Goal: Find specific page/section: Find specific page/section

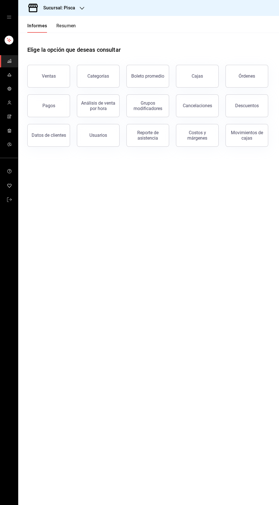
click at [9, 75] on icon "carpetas de buzón" at bounding box center [9, 75] width 5 height 5
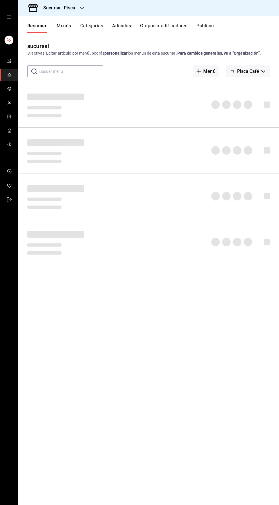
click at [128, 28] on font "Artículos" at bounding box center [121, 25] width 19 height 5
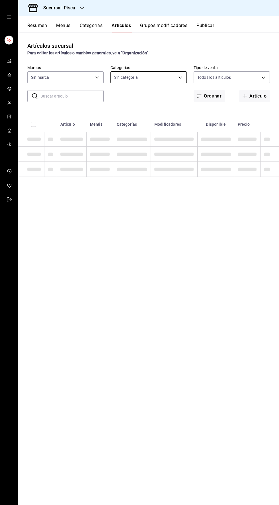
click at [181, 82] on body "Sucursal: Pisca Resumen Menús Categorías Artículos Grupos modificadores Publica…" at bounding box center [139, 252] width 279 height 505
type input "bcd4eeba-f288-4c7f-be4a-80794efd5e2c,f4348fd6-19a6-4699-a042-45be726c08e8"
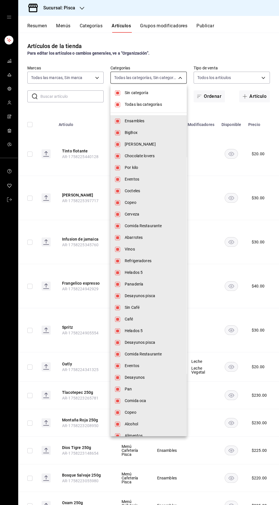
type input "6c521cb1-5a60-466d-80d0-2886416c69ac,f547cb4a-b93c-4195-b824-038b45f390e8,5cdc5…"
checkbox input "true"
click at [113, 94] on li "Sin categoría" at bounding box center [148, 93] width 76 height 12
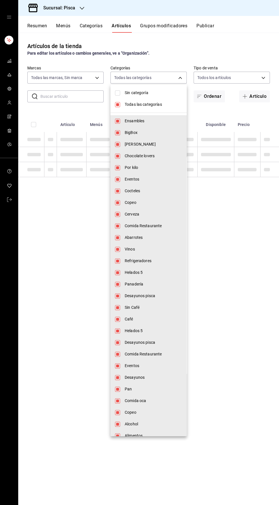
checkbox input "false"
click at [119, 103] on input "checkbox" at bounding box center [117, 104] width 5 height 5
checkbox input "false"
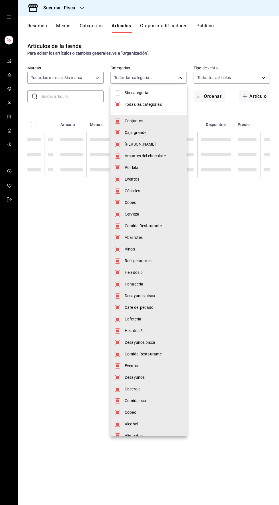
checkbox input "false"
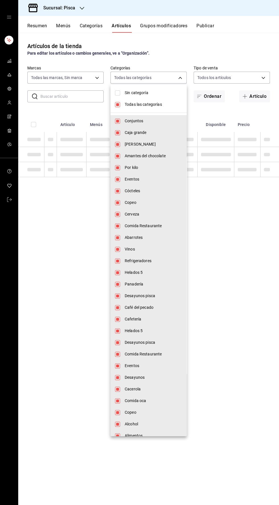
checkbox input "false"
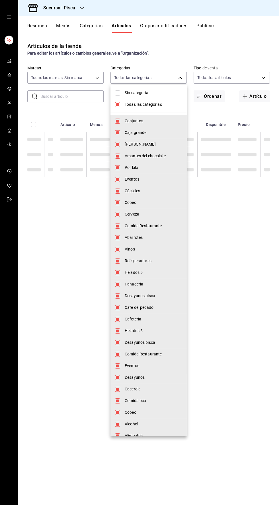
checkbox input "false"
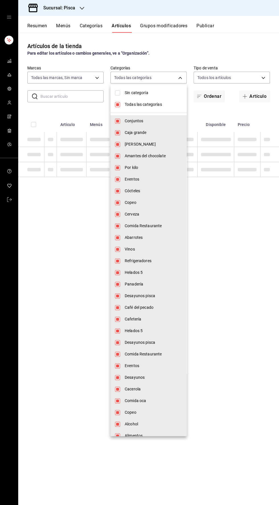
checkbox input "false"
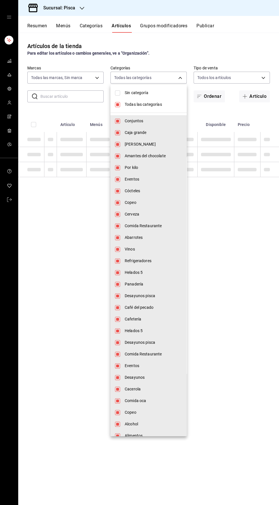
checkbox input "false"
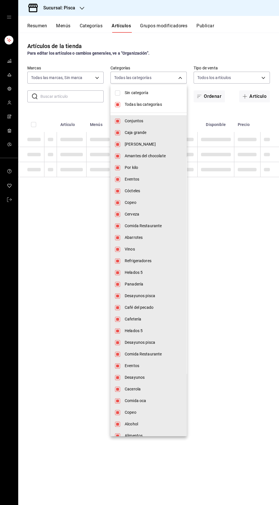
checkbox input "false"
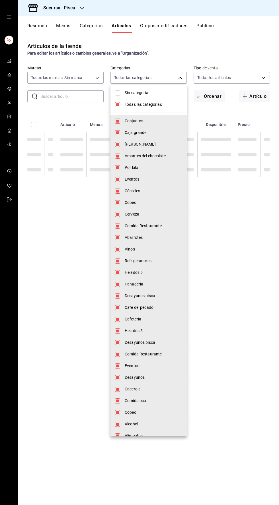
checkbox input "false"
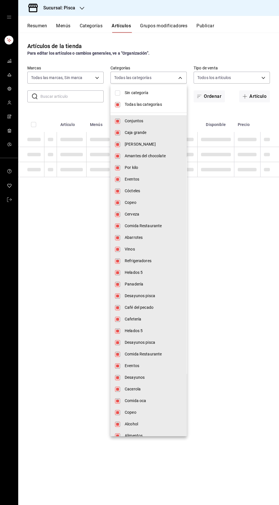
checkbox input "false"
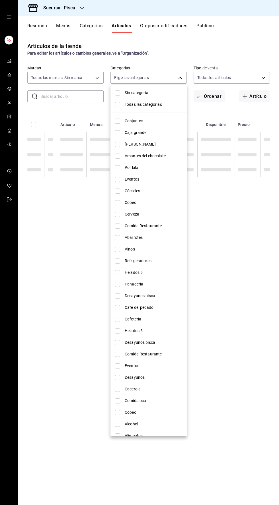
click at [118, 121] on input "checkbox" at bounding box center [117, 121] width 5 height 5
checkbox input "true"
type input "6c521cb1-5a60-466d-80d0-2886416c69ac"
click at [241, 272] on div at bounding box center [139, 252] width 279 height 505
